Goal: Find contact information: Find contact information

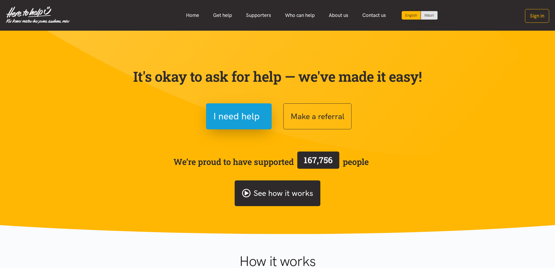
click at [281, 194] on link "See how it works" at bounding box center [278, 193] width 86 height 26
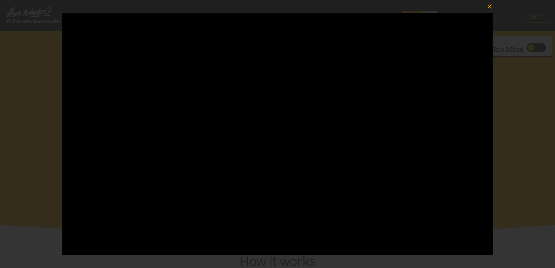
click at [491, 5] on icon "button" at bounding box center [490, 6] width 4 height 4
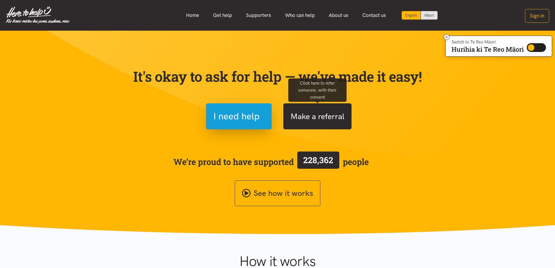
click at [301, 122] on button "Make a referral" at bounding box center [317, 116] width 68 height 26
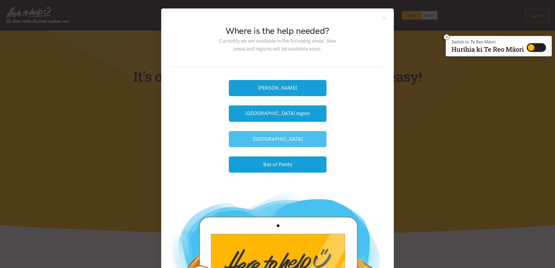
click at [279, 138] on button "[GEOGRAPHIC_DATA]" at bounding box center [278, 139] width 98 height 16
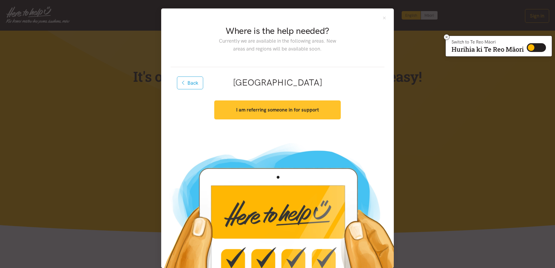
click at [258, 112] on strong "I am referring someone in for support" at bounding box center [277, 110] width 83 height 6
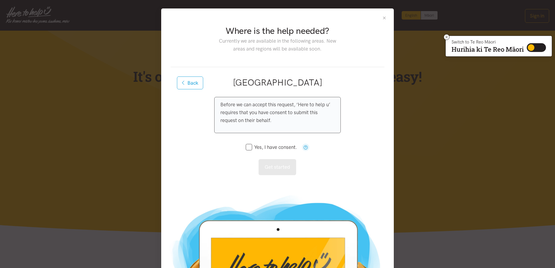
click at [385, 17] on button "Close" at bounding box center [384, 17] width 5 height 5
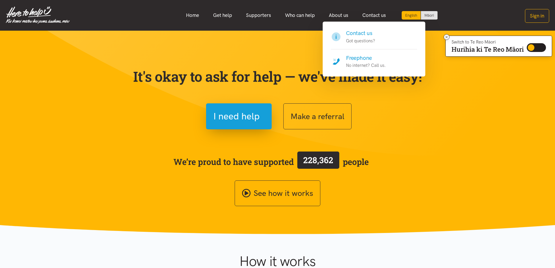
click at [359, 56] on h4 "Freephone" at bounding box center [366, 58] width 40 height 8
